Goal: Navigation & Orientation: Find specific page/section

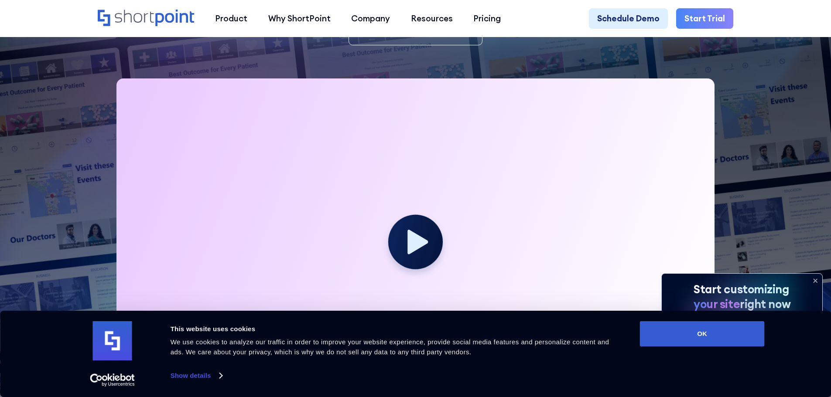
scroll to position [262, 0]
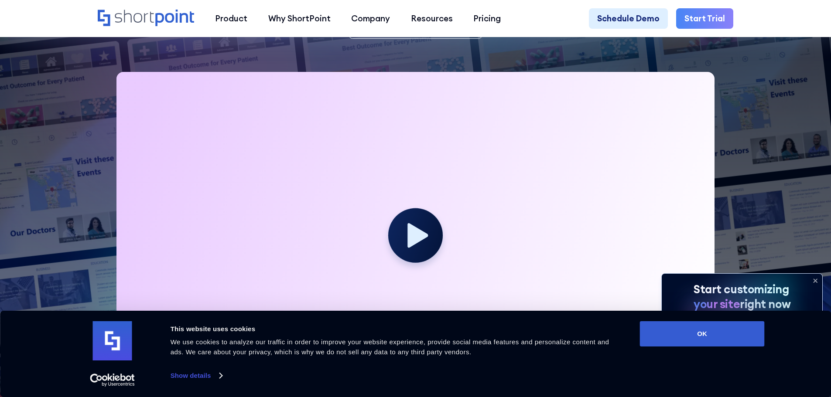
click at [814, 279] on icon at bounding box center [815, 280] width 3 height 3
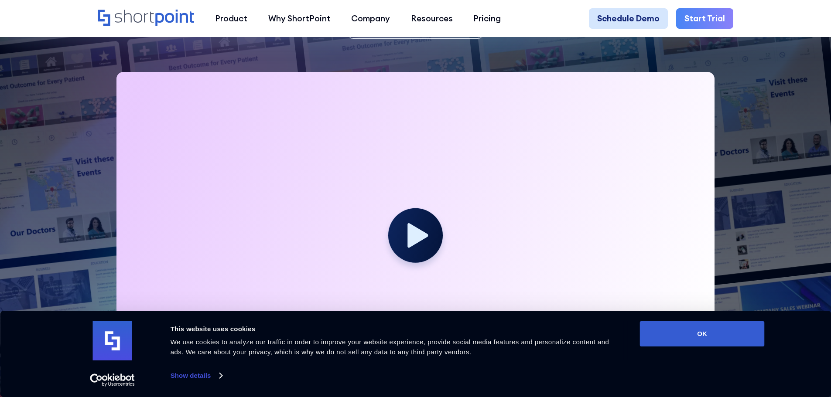
click at [633, 21] on link "Schedule Demo" at bounding box center [628, 18] width 79 height 21
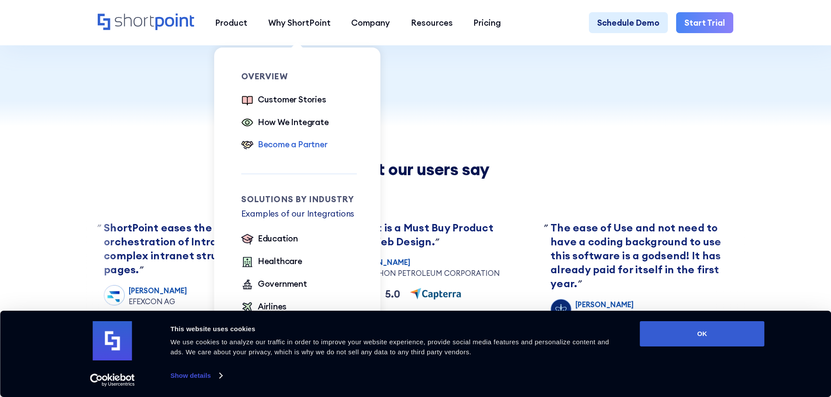
scroll to position [393, 0]
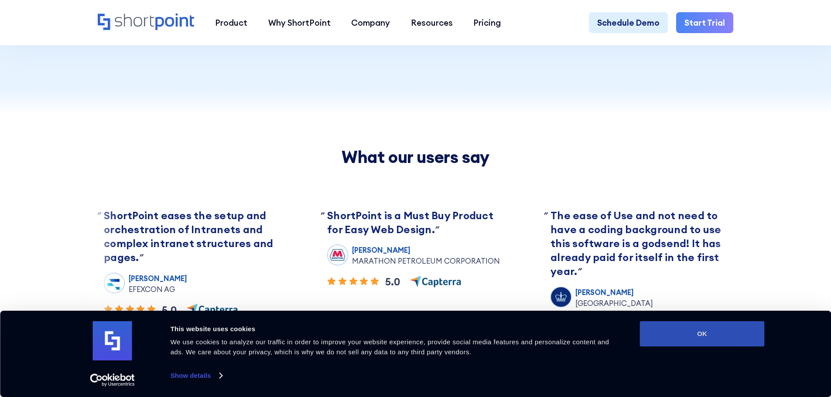
click at [680, 337] on button "OK" at bounding box center [702, 333] width 125 height 25
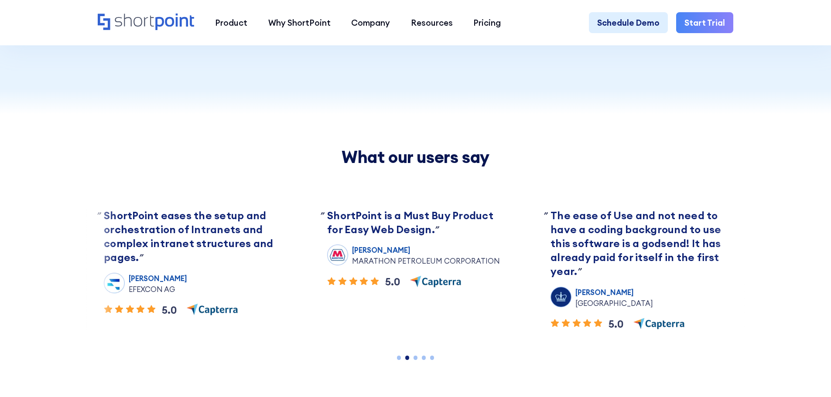
scroll to position [0, 0]
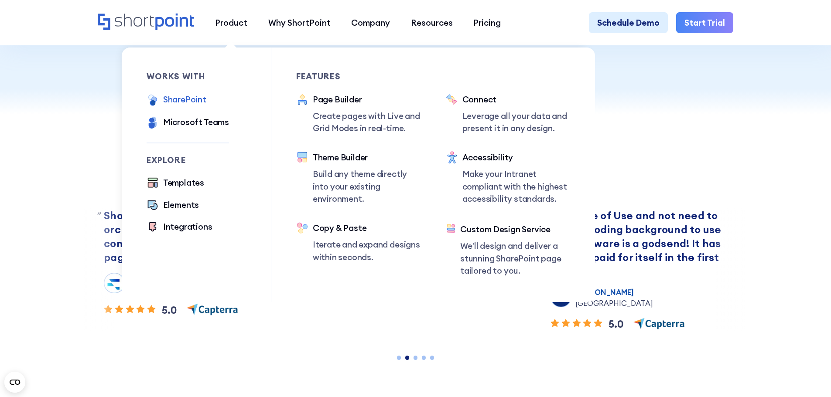
click at [182, 101] on div "SharePoint" at bounding box center [184, 99] width 43 height 13
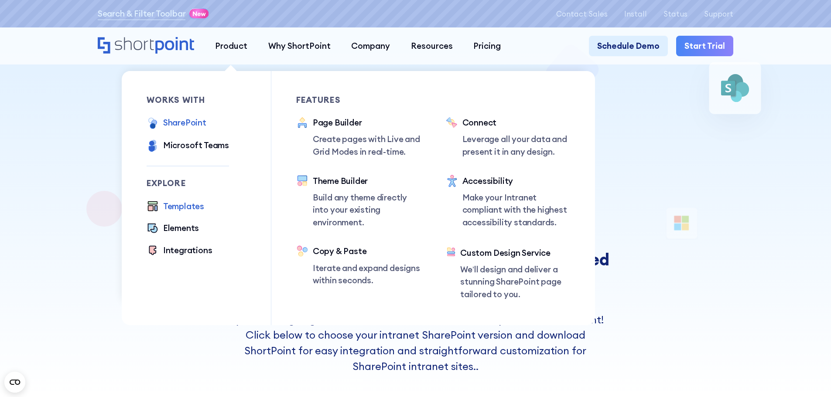
click at [172, 209] on div "Templates" at bounding box center [183, 206] width 41 height 13
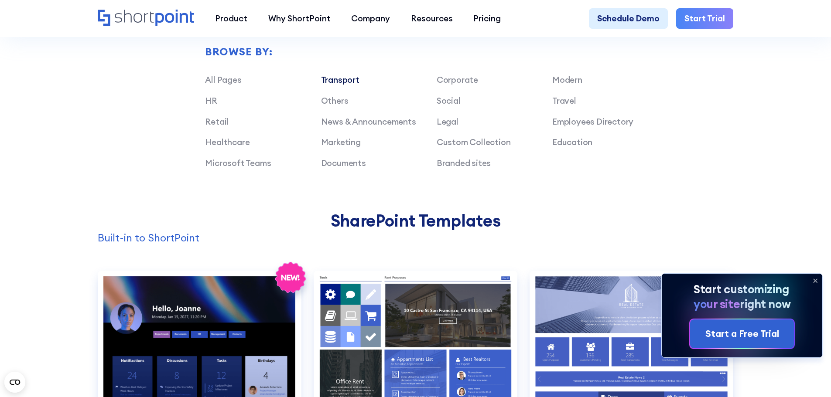
scroll to position [742, 0]
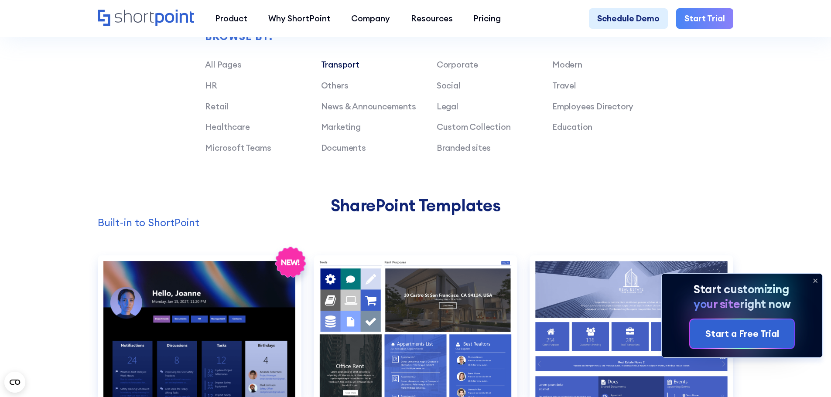
click at [348, 70] on link "Transport" at bounding box center [340, 64] width 38 height 10
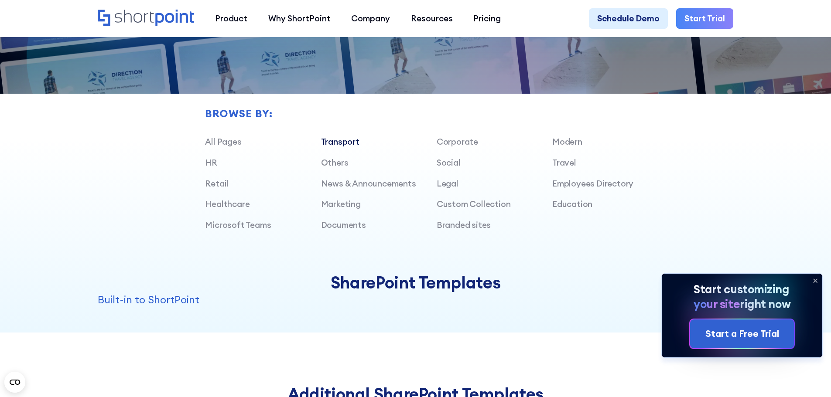
scroll to position [654, 0]
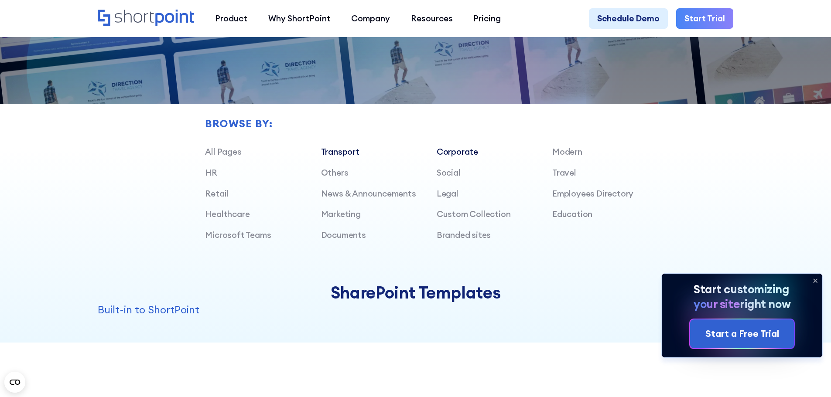
click at [461, 157] on link "Corporate" at bounding box center [457, 152] width 41 height 10
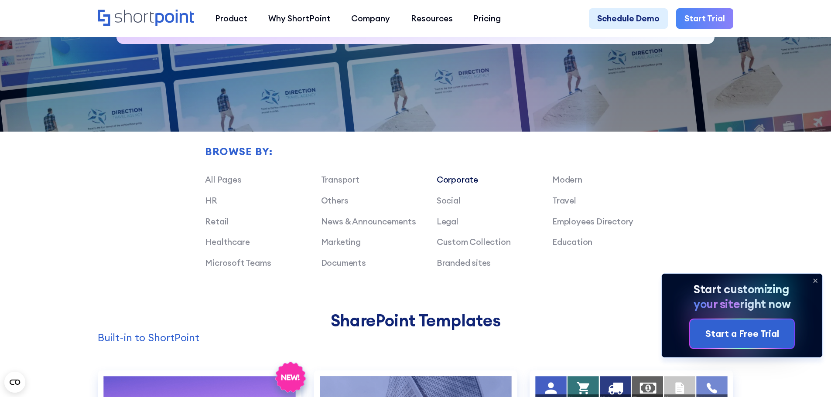
scroll to position [611, 0]
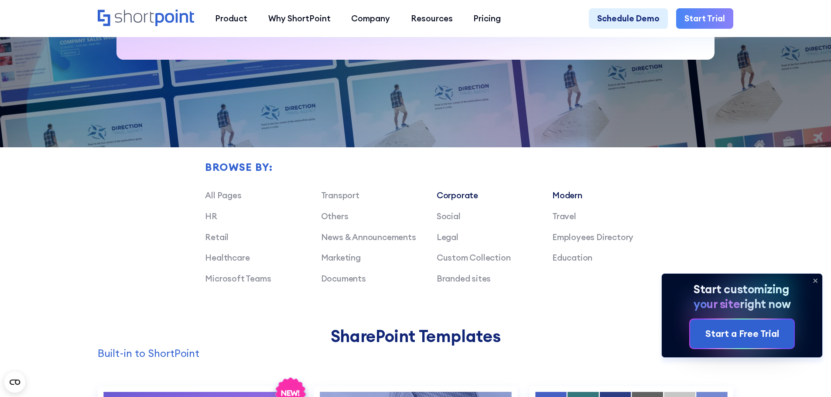
click at [566, 201] on link "Modern" at bounding box center [567, 195] width 30 height 10
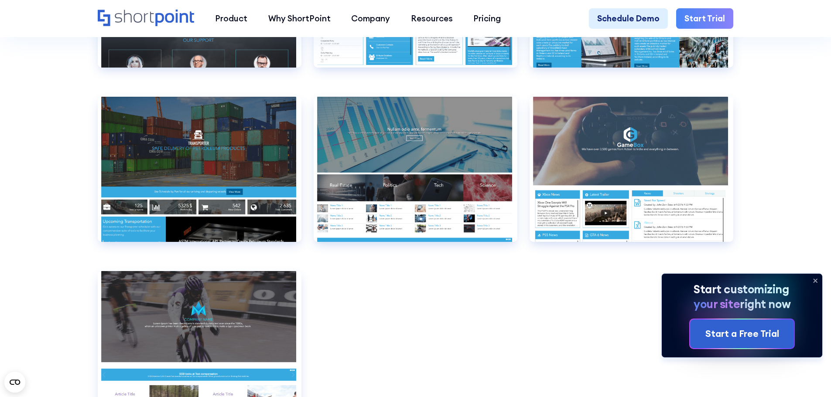
scroll to position [1178, 0]
